Goal: Information Seeking & Learning: Understand process/instructions

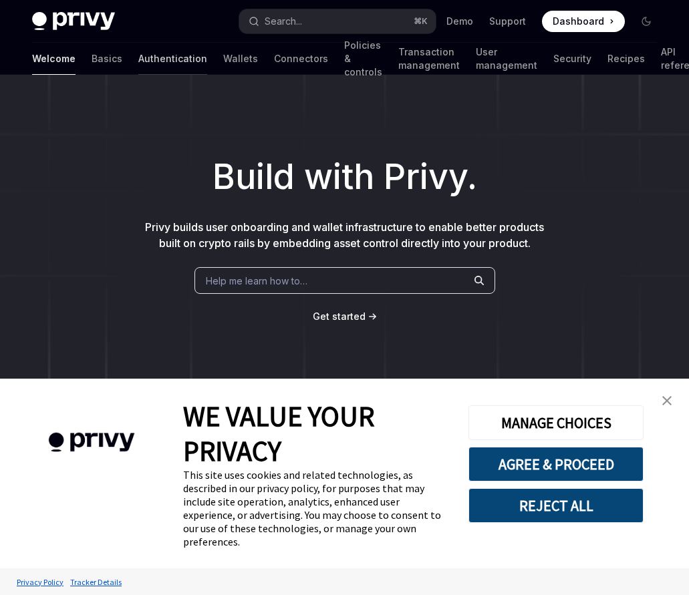
click at [138, 55] on link "Authentication" at bounding box center [172, 59] width 69 height 32
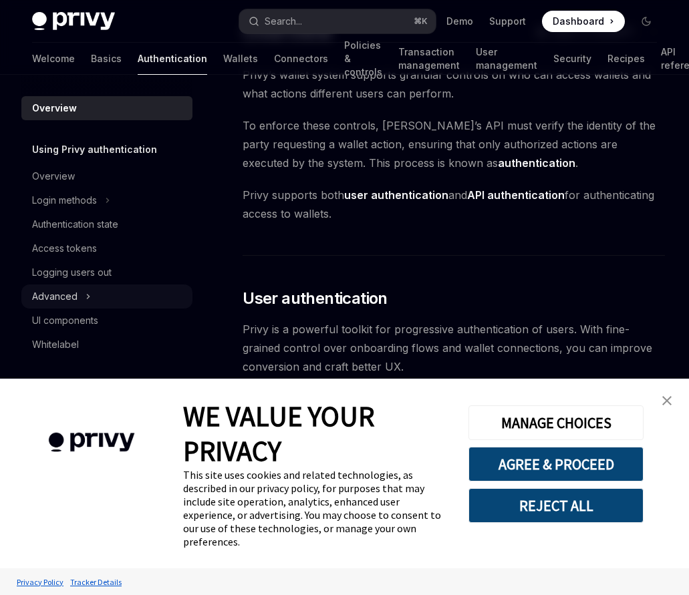
scroll to position [98, 0]
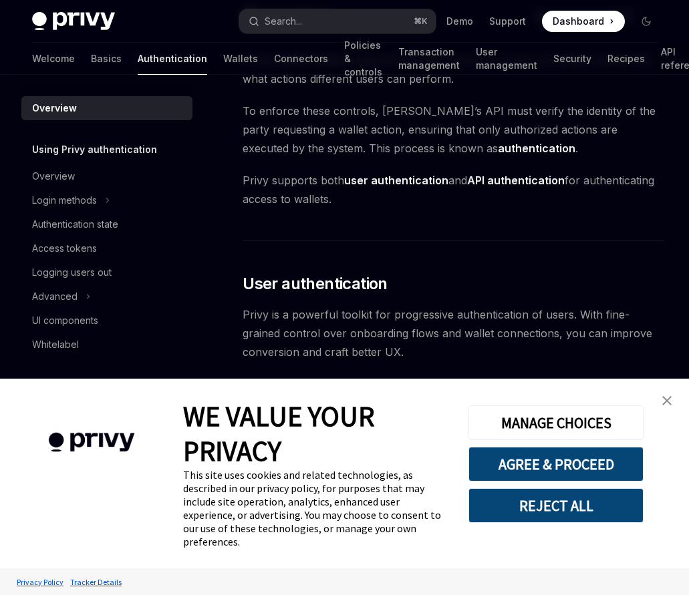
click at [665, 396] on img "close banner" at bounding box center [666, 400] width 9 height 9
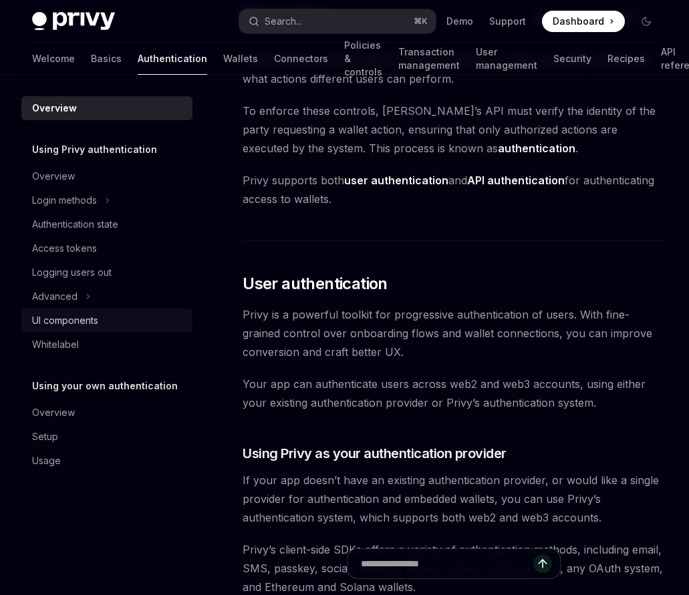
click at [111, 313] on div "UI components" at bounding box center [108, 321] width 152 height 16
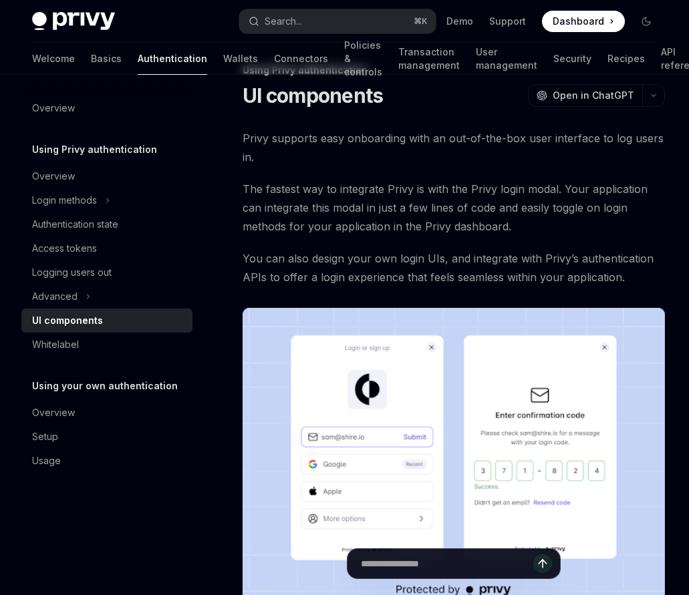
scroll to position [21, 0]
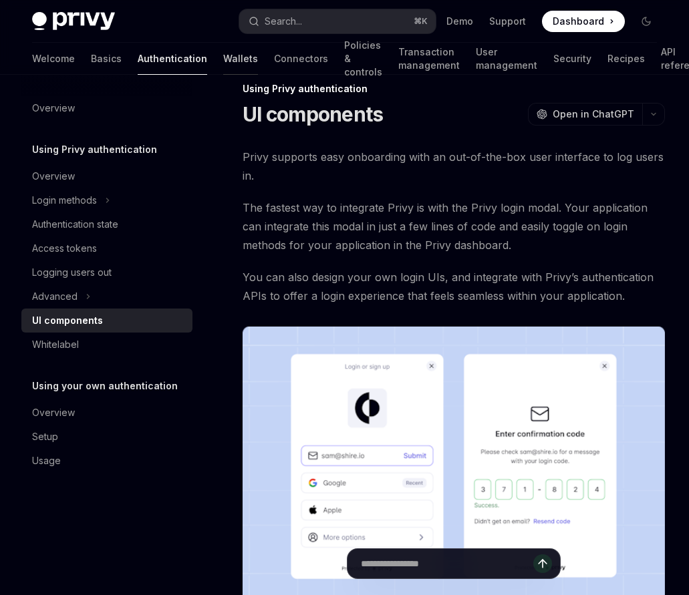
click at [223, 59] on link "Wallets" at bounding box center [240, 59] width 35 height 32
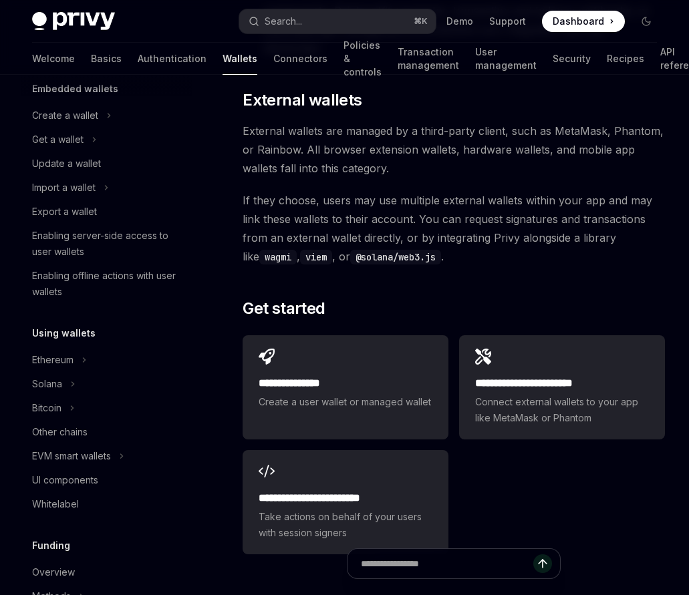
scroll to position [2161, 0]
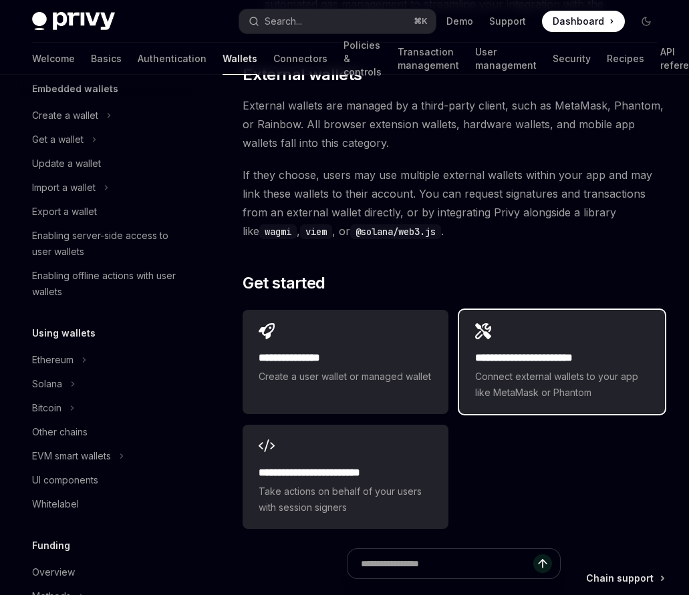
click at [561, 369] on span "Connect external wallets to your app like MetaMask or Phantom" at bounding box center [562, 385] width 174 height 32
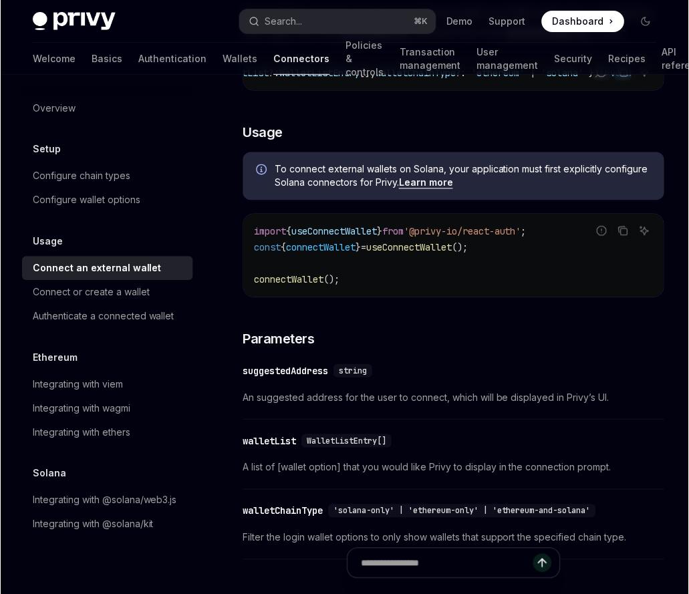
scroll to position [267, 0]
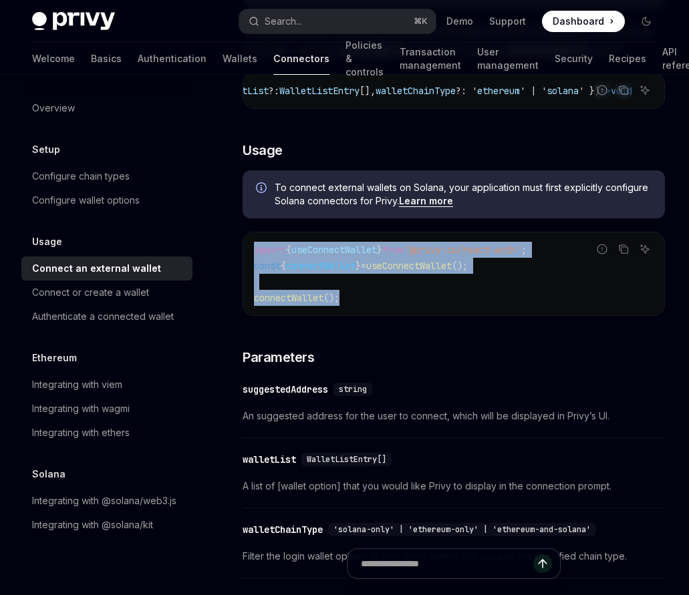
drag, startPoint x: 381, startPoint y: 306, endPoint x: 242, endPoint y: 256, distance: 148.3
click at [242, 256] on div "Usage Connect an external wallet OpenAI Open in ChatGPT OpenAI Open in ChatGPT …" at bounding box center [328, 531] width 678 height 1395
copy code "import { useConnectWallet } from '@privy-io/react-auth' ; const { connectWallet…"
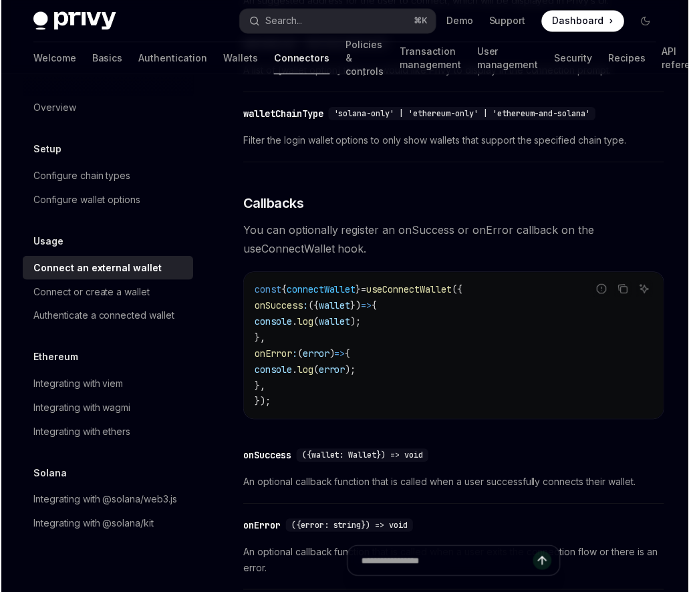
scroll to position [709, 0]
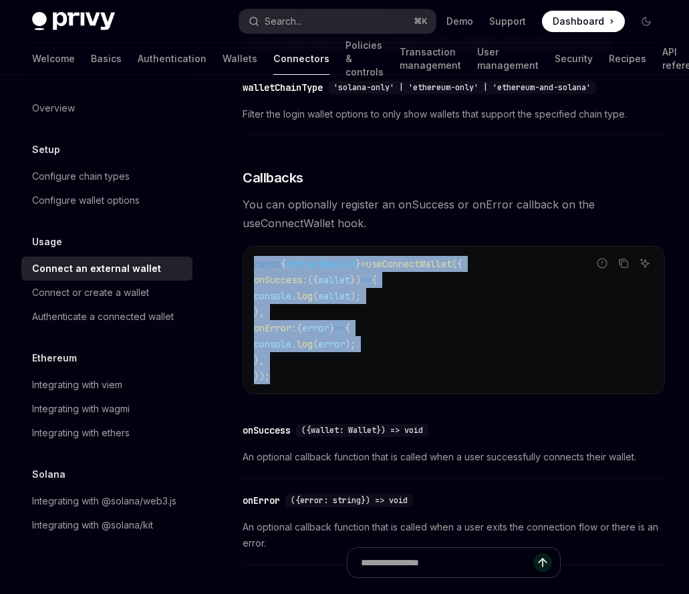
drag, startPoint x: 316, startPoint y: 387, endPoint x: 251, endPoint y: 270, distance: 134.2
click at [251, 270] on div "const { connectWallet } = useConnectWallet ({ onSuccess : ({ wallet }) => { con…" at bounding box center [453, 319] width 421 height 147
copy code "const { connectWallet } = useConnectWallet ({ onSuccess : ({ wallet }) => { con…"
type textarea "*"
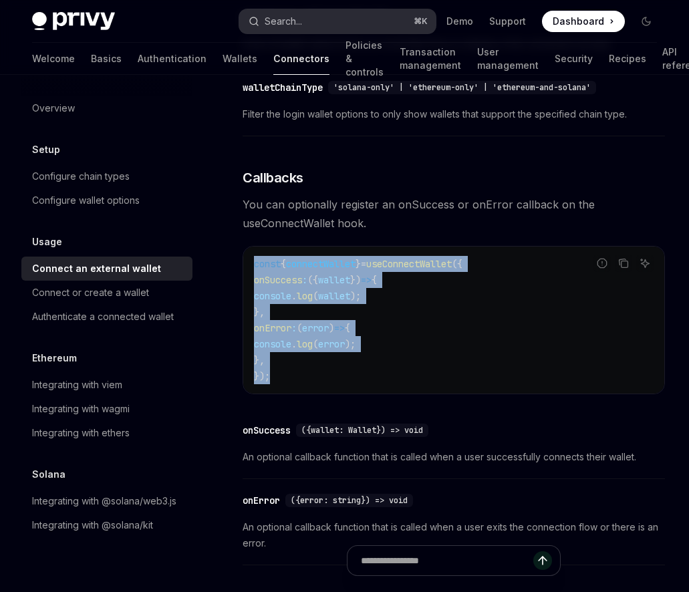
click at [376, 25] on button "Search... ⌘ K" at bounding box center [337, 21] width 196 height 24
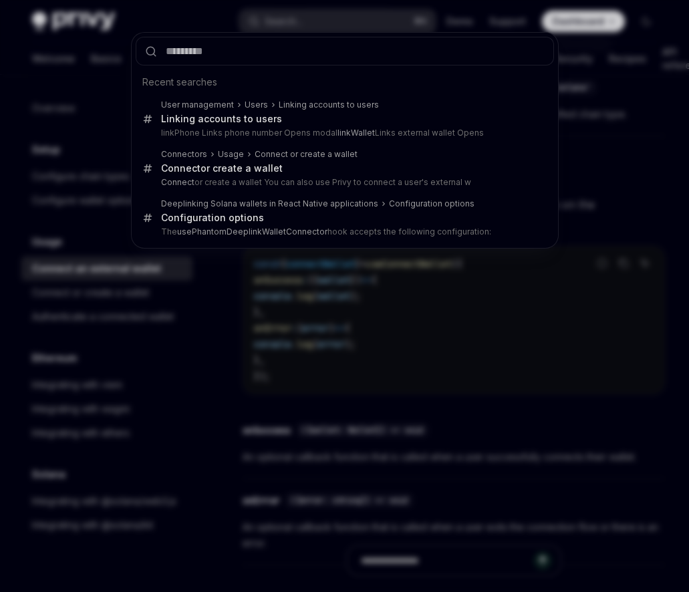
click at [418, 341] on div "Recent searches User management Users Linking accounts to users Linking account…" at bounding box center [344, 296] width 689 height 592
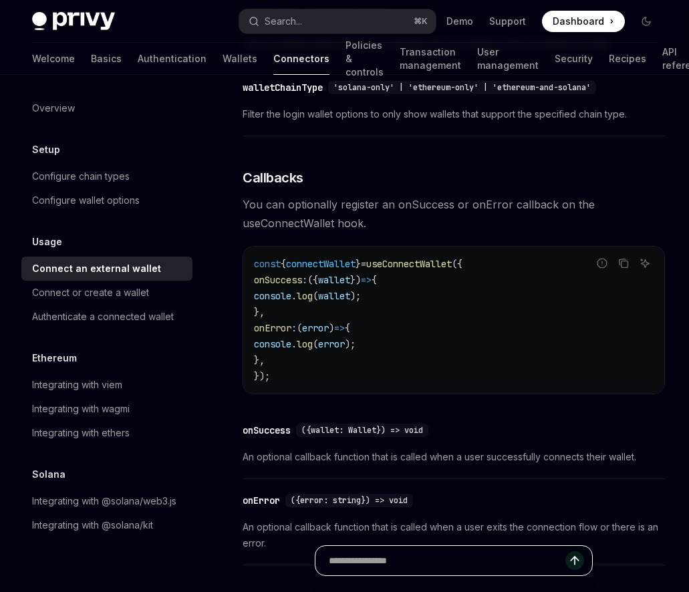
click at [419, 554] on input "Ask a question..." at bounding box center [447, 560] width 236 height 29
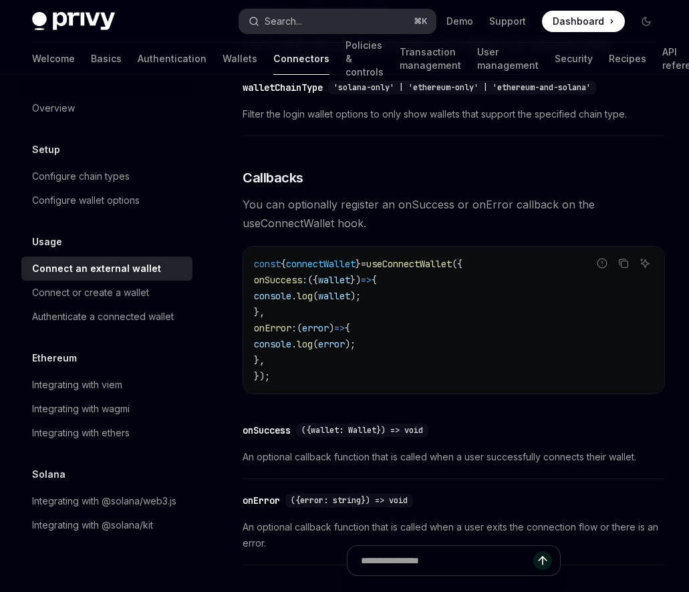
click at [335, 23] on button "Search... ⌘ K" at bounding box center [337, 21] width 196 height 24
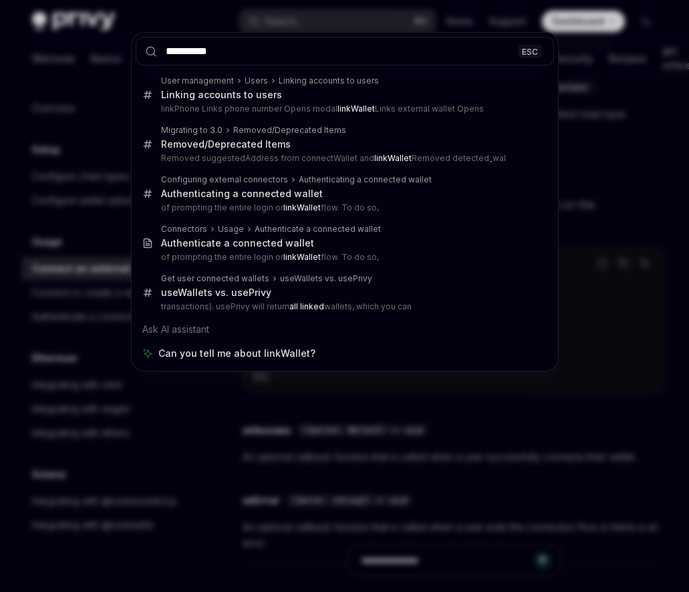
type input "**********"
click at [628, 275] on div "**********" at bounding box center [344, 296] width 689 height 592
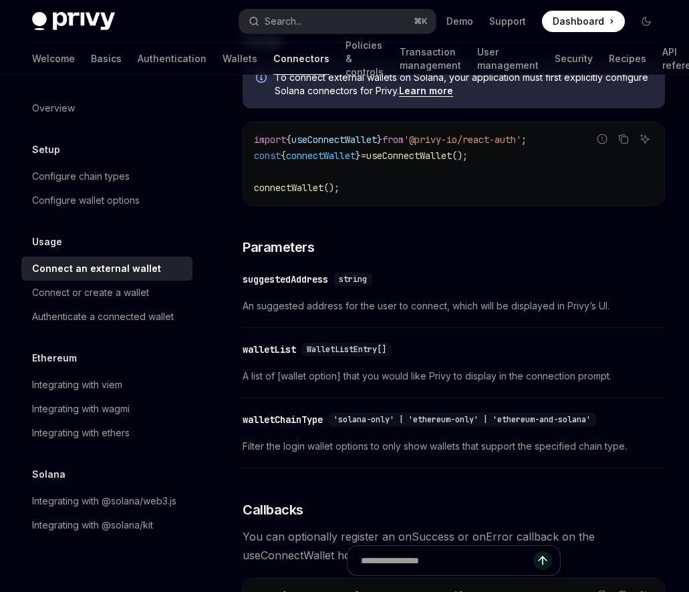
scroll to position [238, 0]
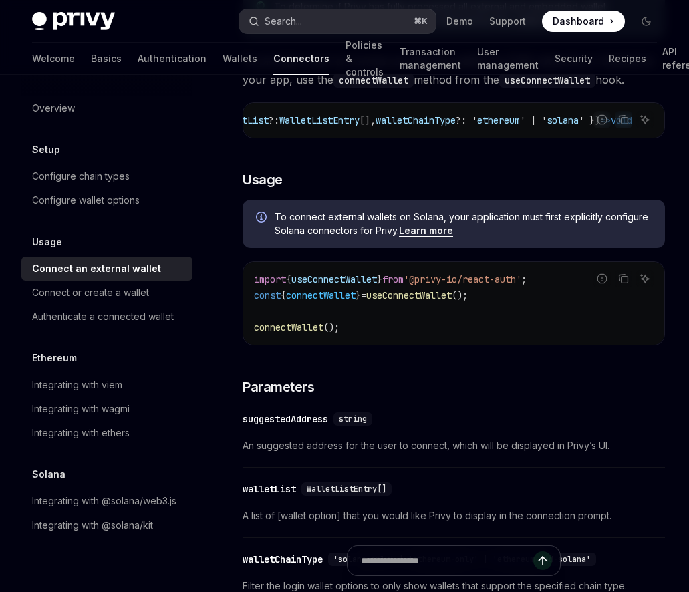
click at [319, 20] on button "Search... ⌘ K" at bounding box center [337, 21] width 196 height 24
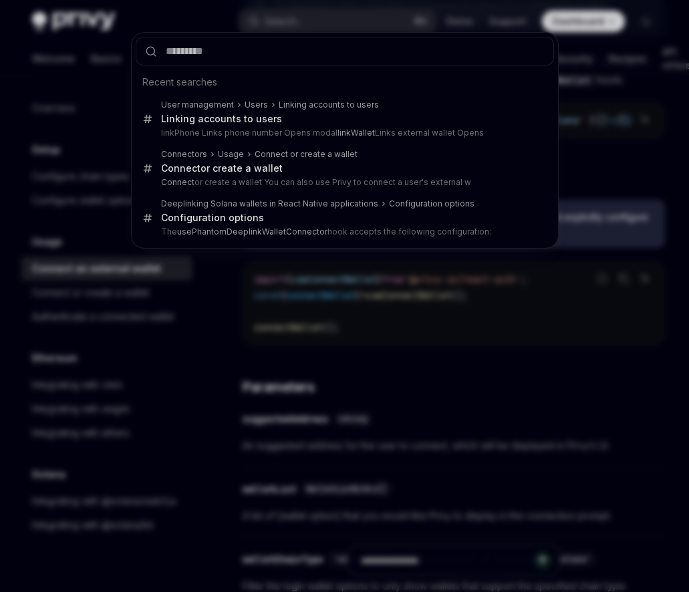
type input "**********"
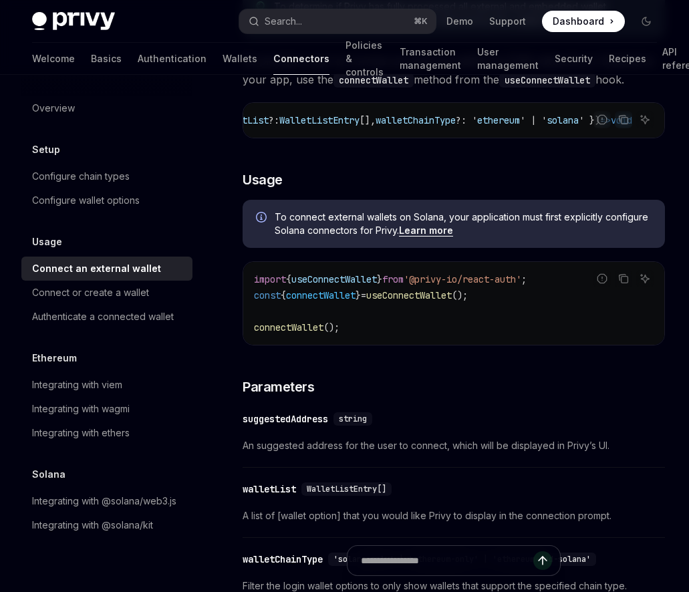
type textarea "*"
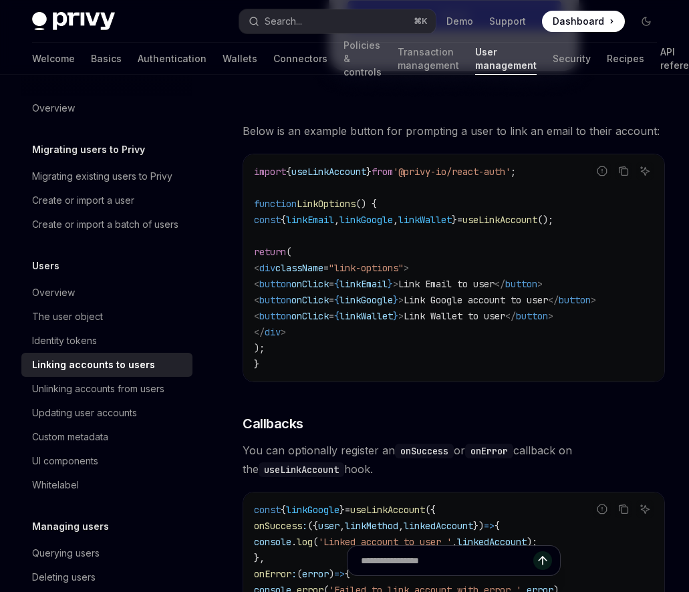
scroll to position [1101, 0]
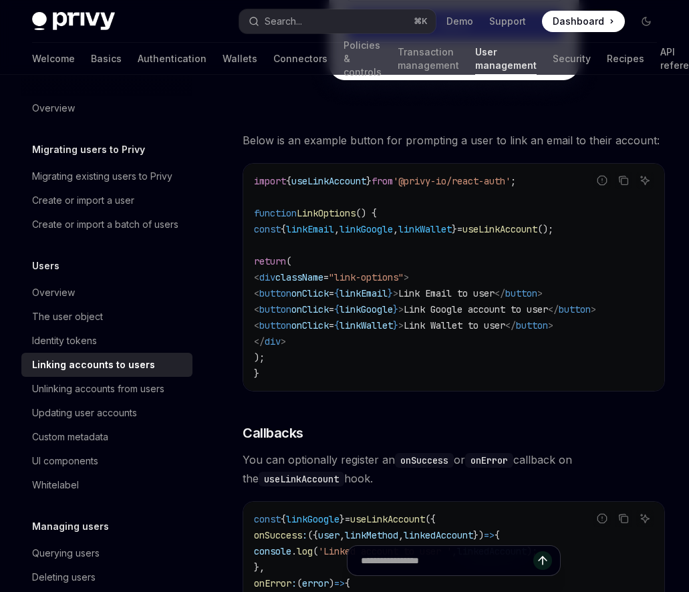
click at [537, 230] on span "useLinkAccount" at bounding box center [499, 229] width 75 height 12
copy span "useLinkAccount"
click at [451, 230] on span "linkWallet" at bounding box center [424, 229] width 53 height 12
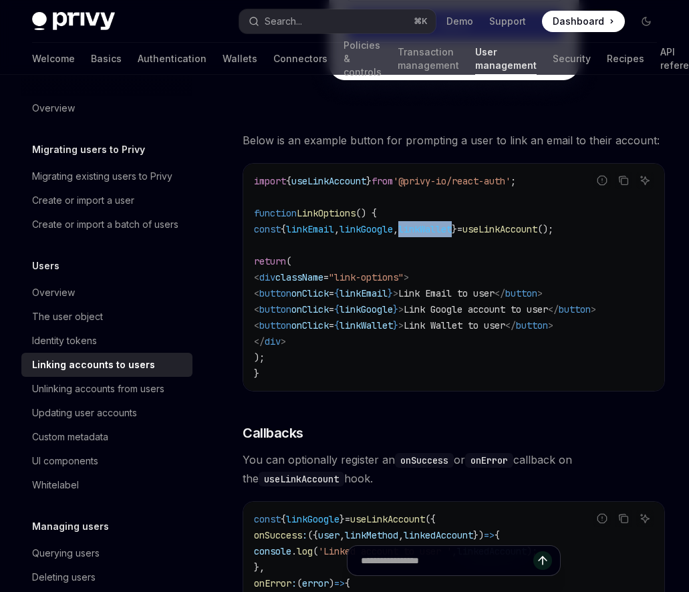
copy span "linkWallet"
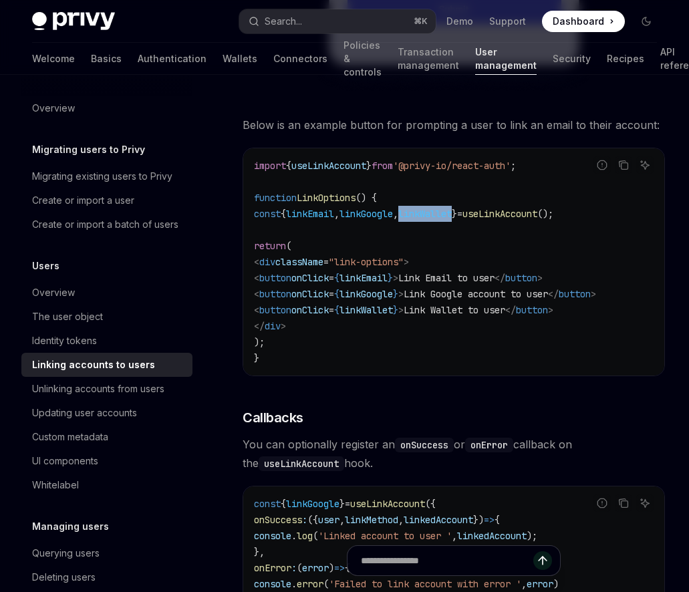
scroll to position [1098, 0]
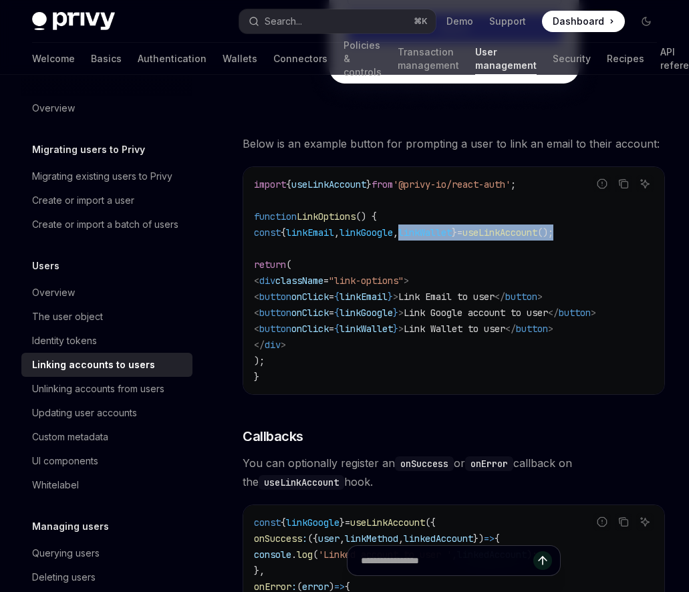
drag, startPoint x: 621, startPoint y: 230, endPoint x: 446, endPoint y: 232, distance: 175.0
click at [446, 232] on code "import { useLinkAccount } from '@privy-io/react-auth' ; function LinkOptions ()…" at bounding box center [453, 280] width 399 height 208
copy span "linkWallet } = useLinkAccount ();"
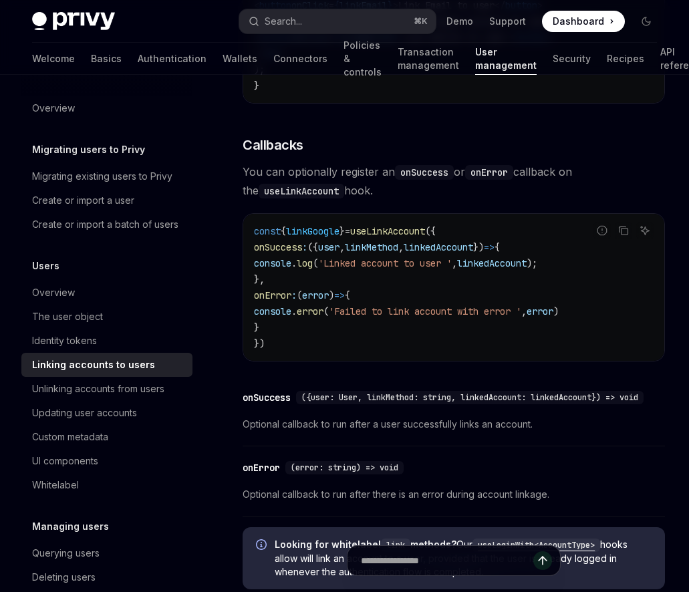
scroll to position [1397, 0]
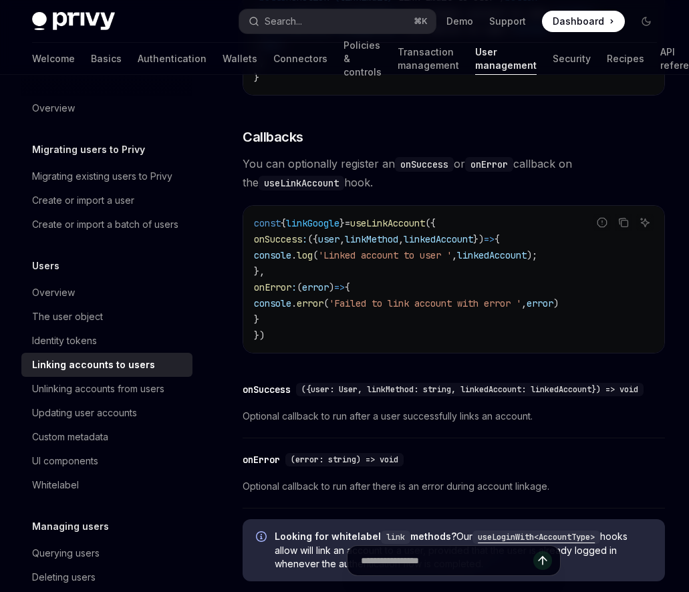
drag, startPoint x: 308, startPoint y: 323, endPoint x: 275, endPoint y: 240, distance: 88.7
click at [275, 240] on code "const { linkGoogle } = useLinkAccount ({ onSuccess : ({ user , linkMethod , lin…" at bounding box center [453, 279] width 399 height 128
copy code "onSuccess : ({ user , linkMethod , linkedAccount }) => { console . log ( 'Linke…"
